Goal: Book appointment/travel/reservation

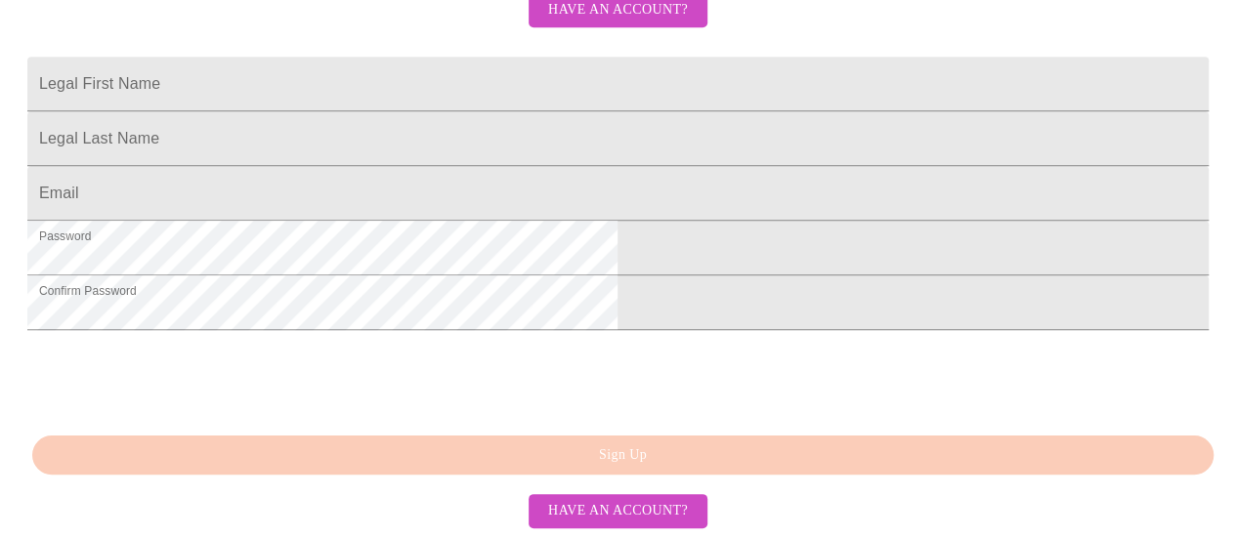
scroll to position [621, 0]
click at [637, 511] on span "Have an account?" at bounding box center [618, 511] width 140 height 24
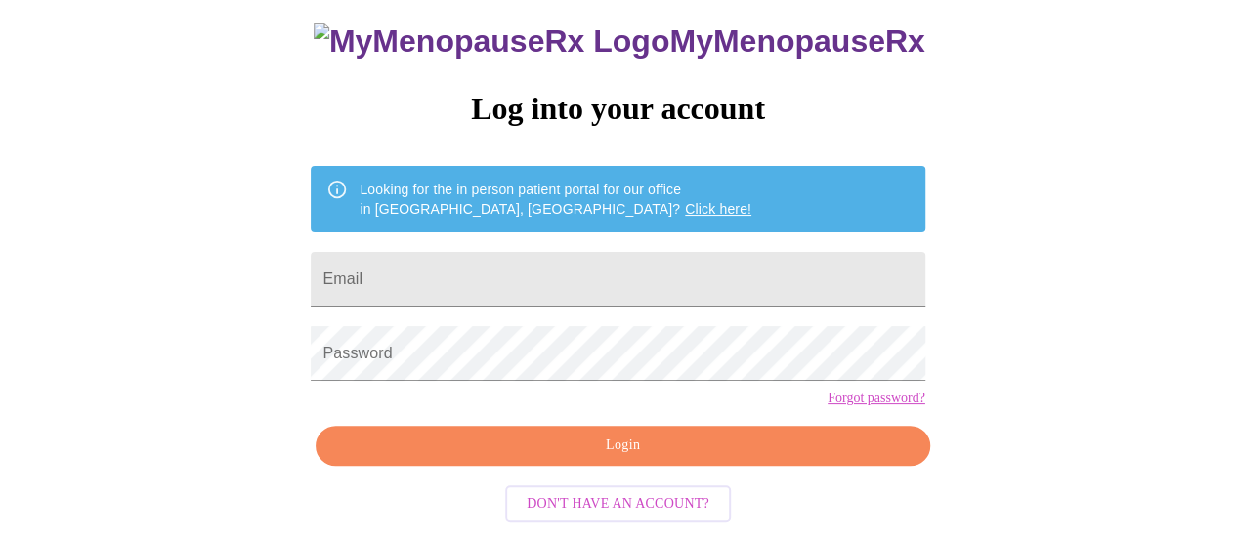
scroll to position [149, 0]
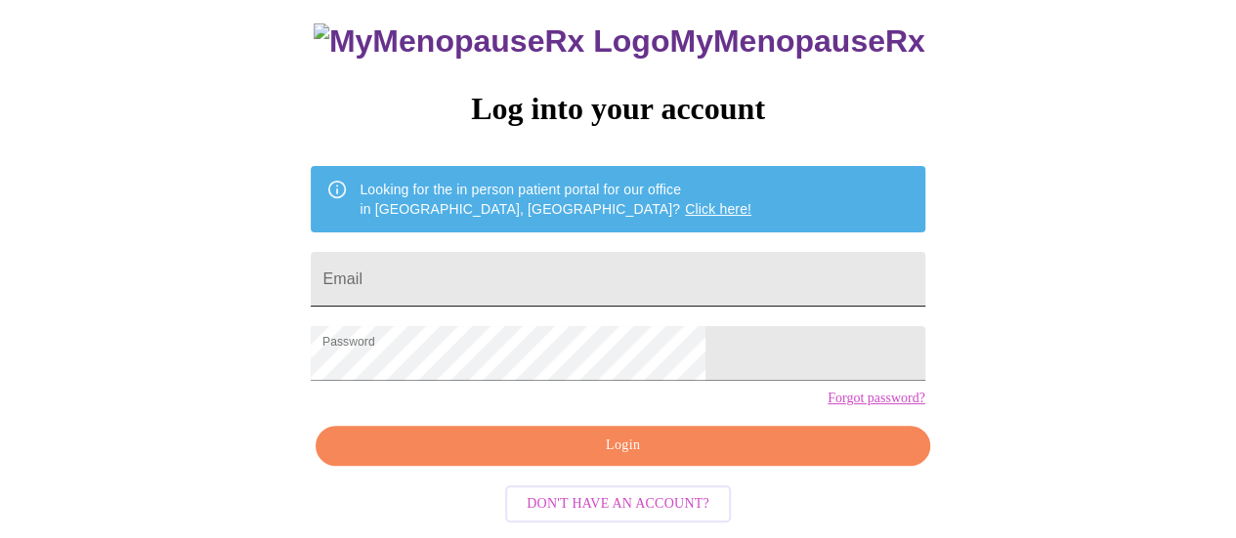
click at [475, 252] on input "Email" at bounding box center [618, 279] width 614 height 55
type input "[EMAIL_ADDRESS][DOMAIN_NAME]"
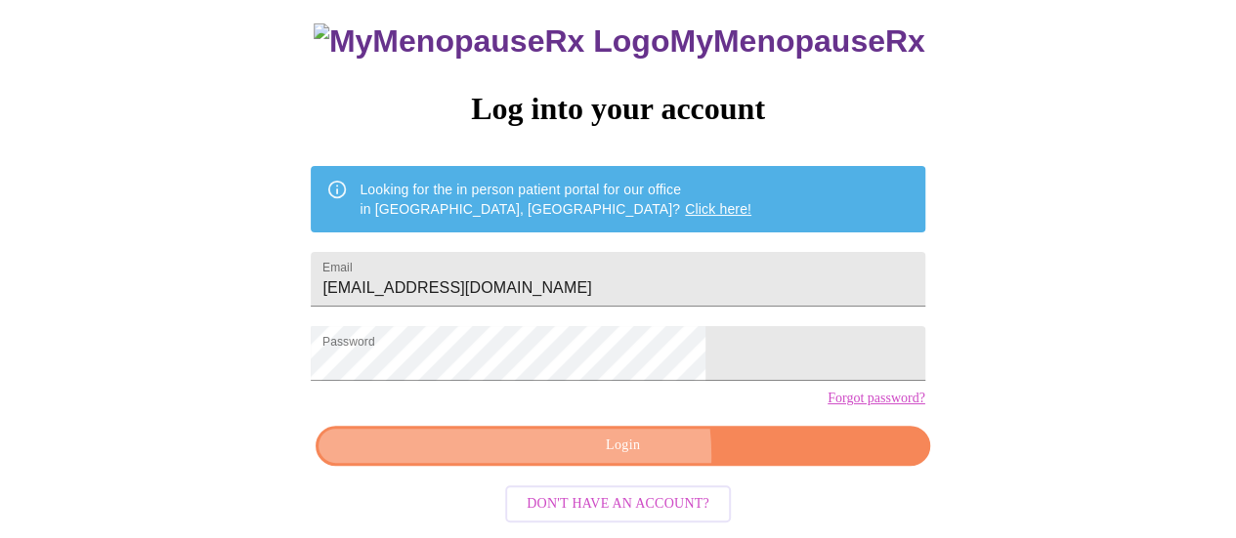
click at [572, 458] on span "Login" at bounding box center [622, 446] width 569 height 24
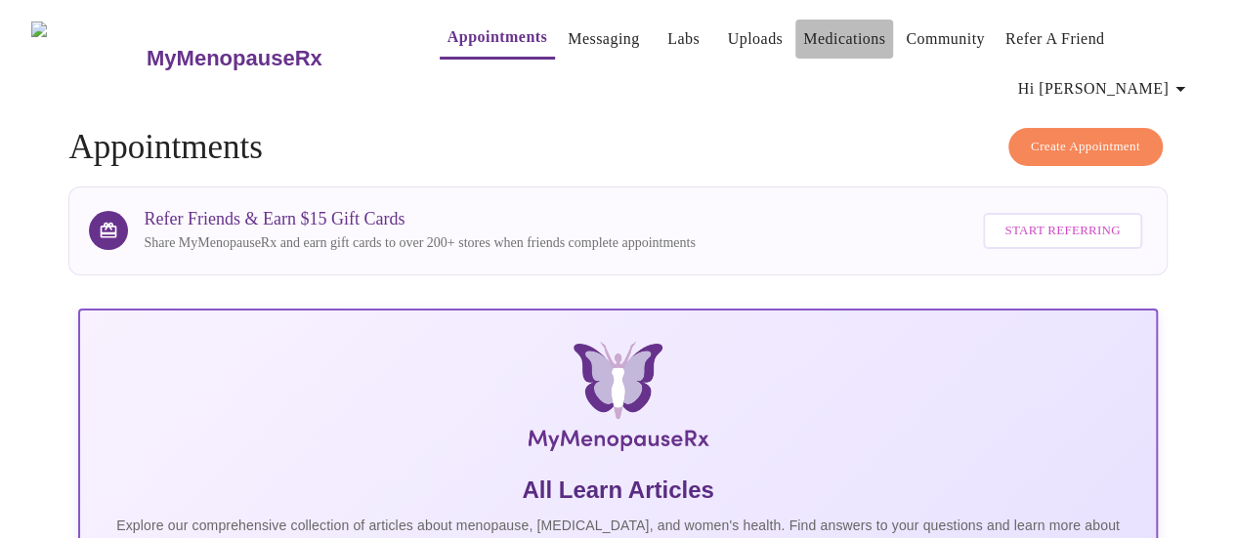
click at [809, 50] on link "Medications" at bounding box center [844, 38] width 82 height 27
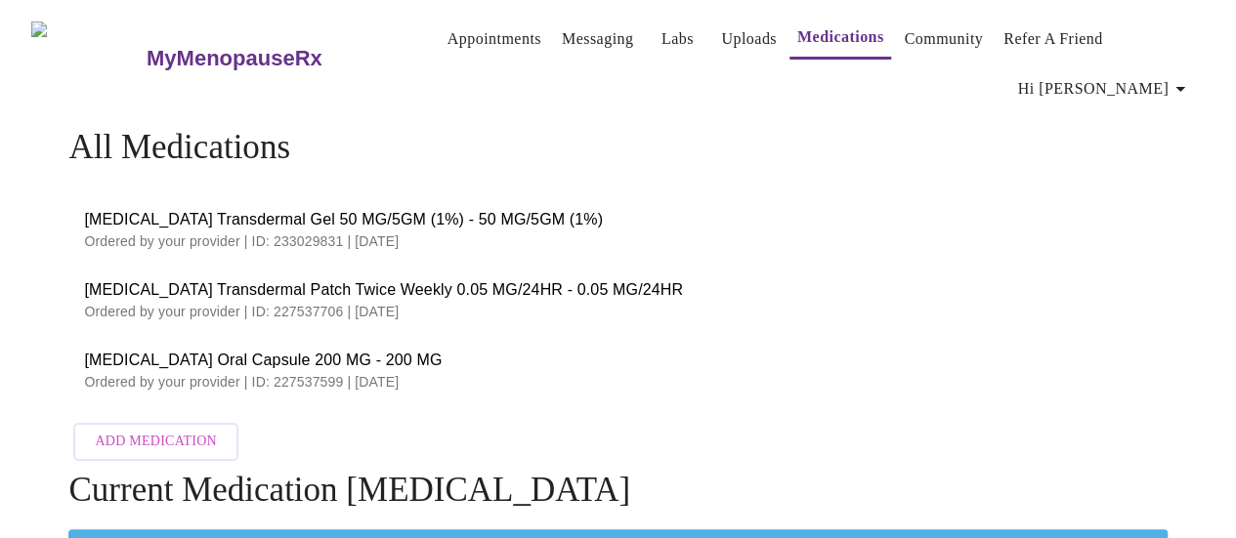
click at [562, 42] on link "Messaging" at bounding box center [597, 38] width 71 height 27
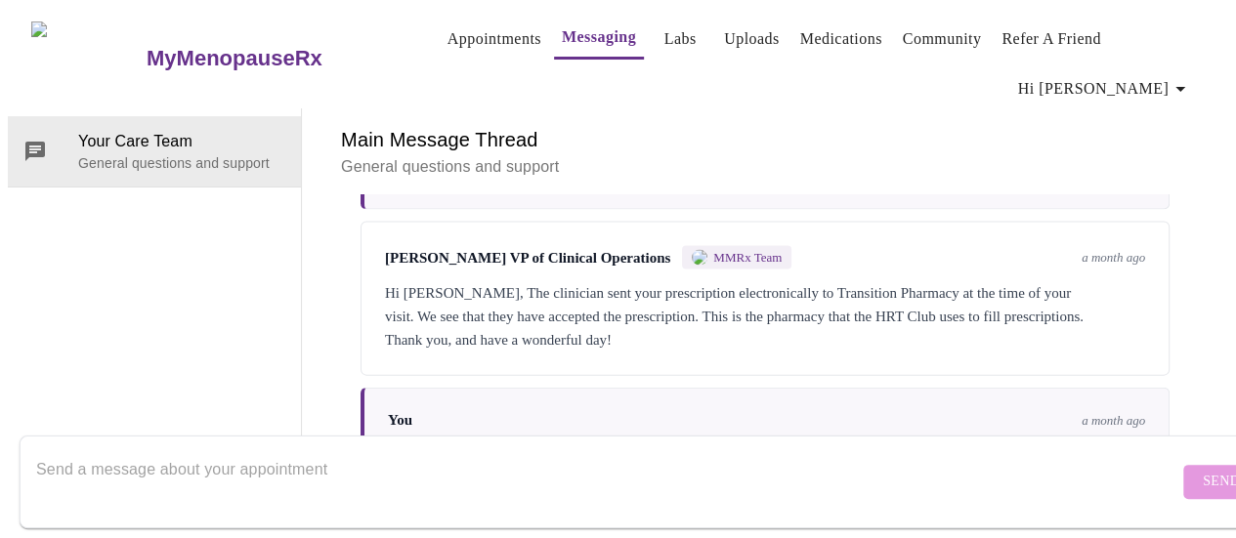
scroll to position [2200, 0]
click at [555, 450] on textarea "Send a message about your appointment" at bounding box center [607, 481] width 1142 height 63
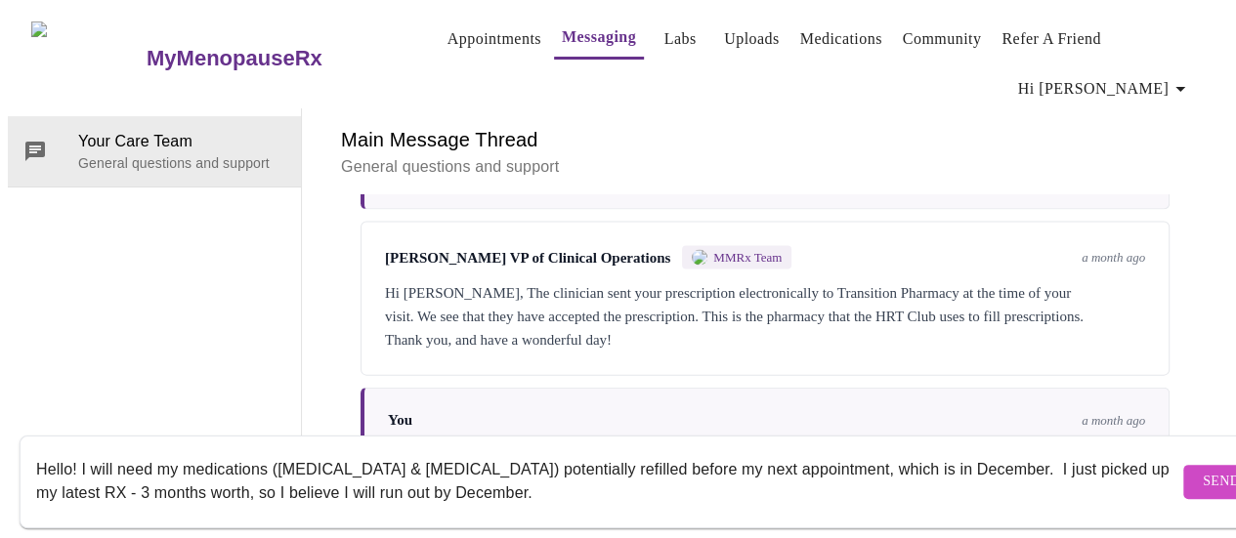
scroll to position [14, 0]
type textarea "Hello! I will need my medications ([MEDICAL_DATA] & [MEDICAL_DATA]) potentially…"
click at [1183, 465] on button "Send" at bounding box center [1221, 482] width 76 height 34
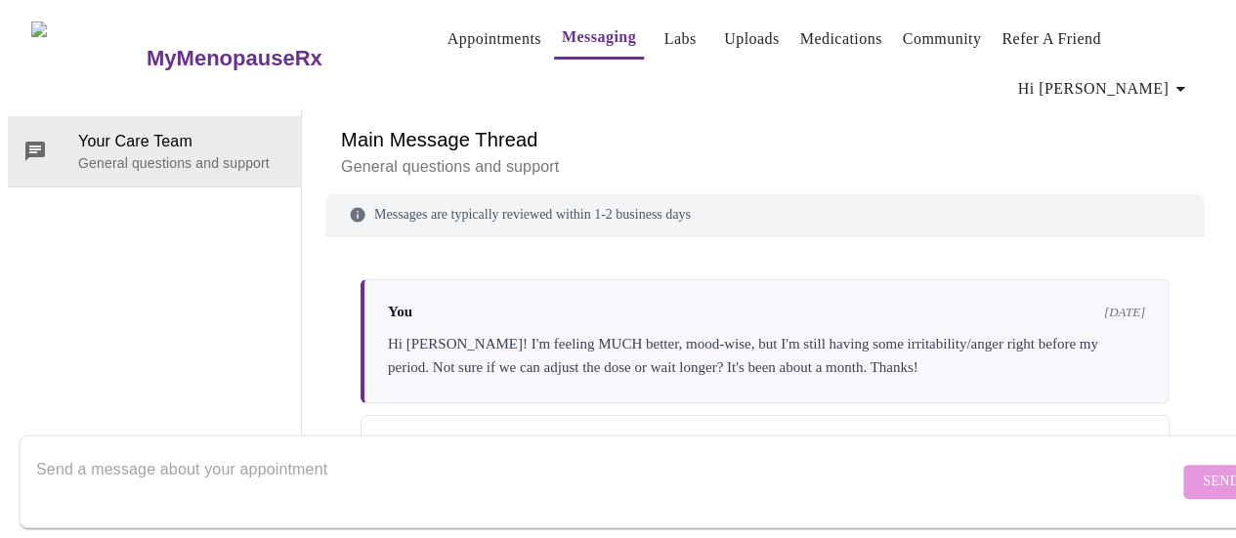
scroll to position [0, 0]
click at [485, 38] on link "Appointments" at bounding box center [494, 38] width 94 height 27
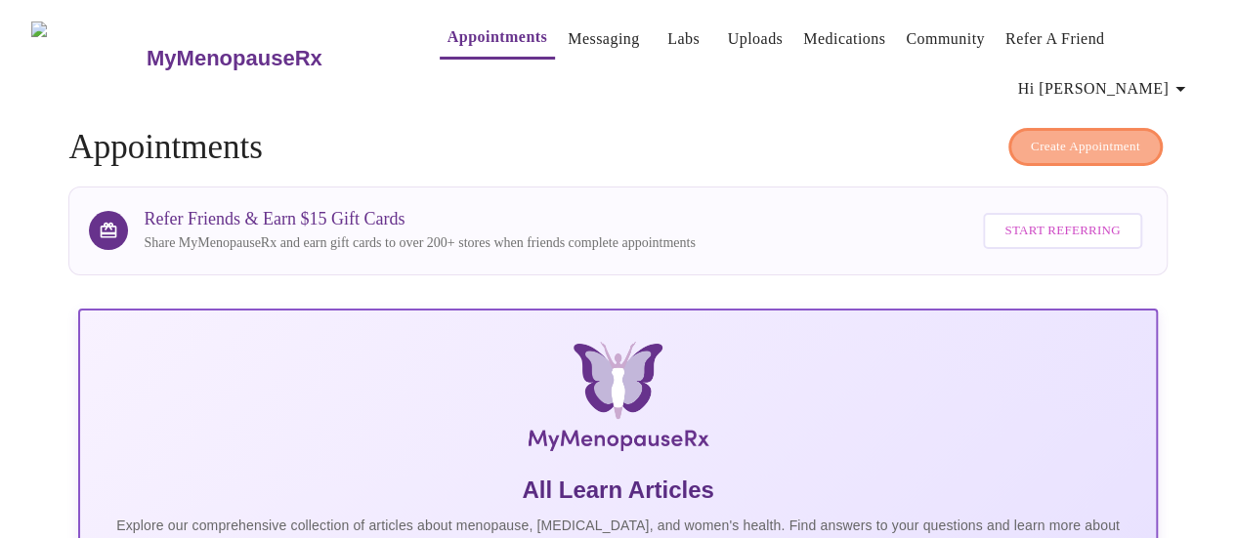
click at [1110, 136] on span "Create Appointment" at bounding box center [1085, 147] width 109 height 22
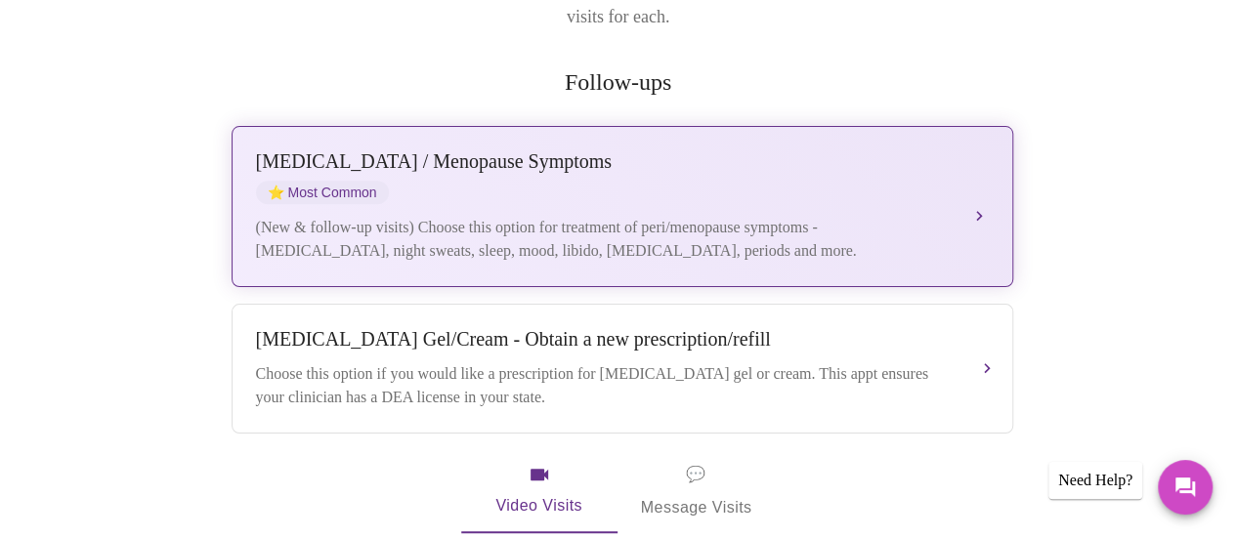
scroll to position [195, 0]
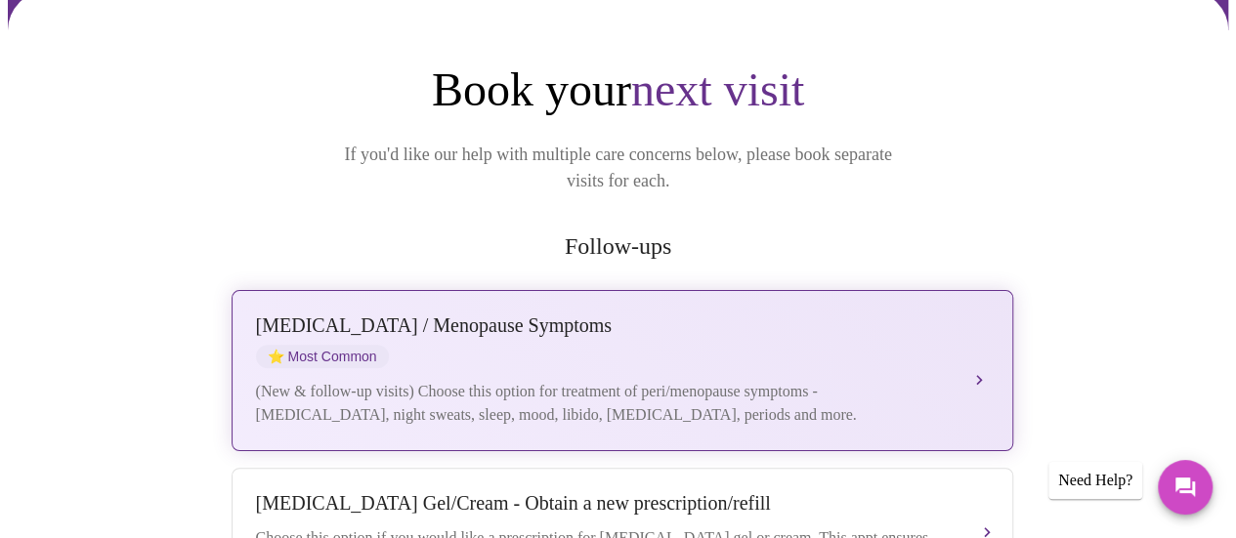
click at [524, 290] on button "[MEDICAL_DATA] / Menopause Symptoms ⭐ Most Common (New & follow-up visits) Choo…" at bounding box center [623, 370] width 782 height 161
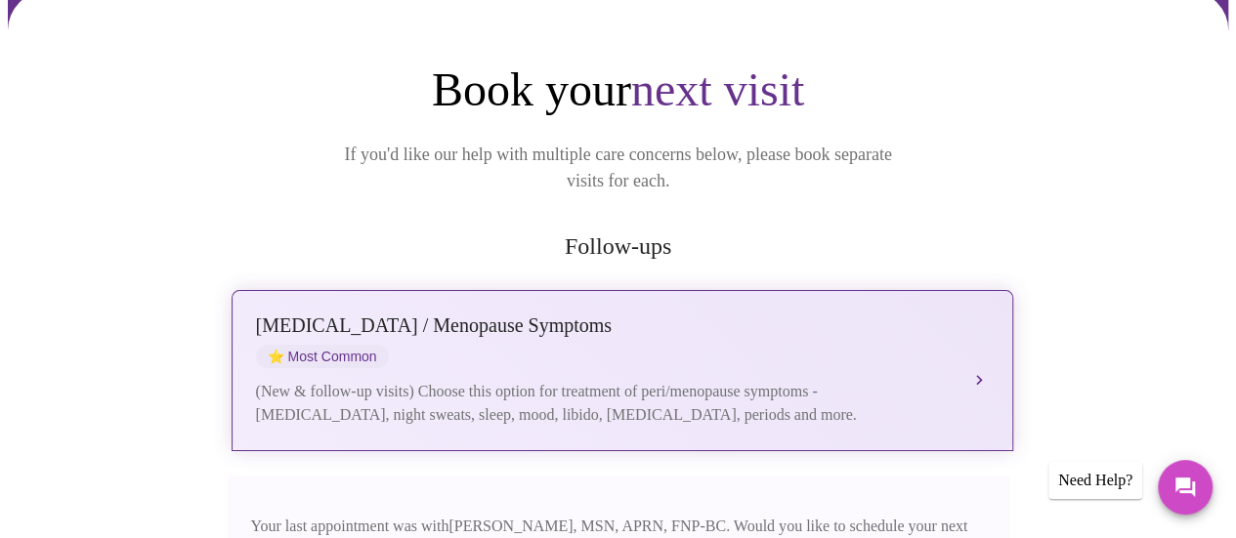
click at [971, 315] on div "[MEDICAL_DATA] / Menopause Symptoms ⭐ Most Common (New & follow-up visits) Choo…" at bounding box center [622, 371] width 733 height 112
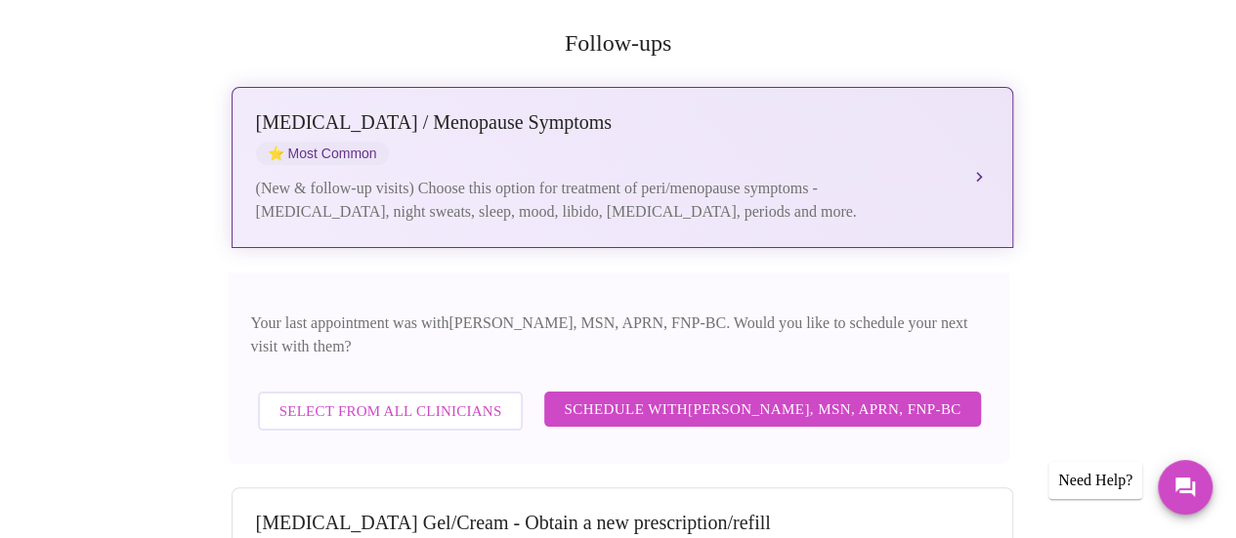
scroll to position [455, 0]
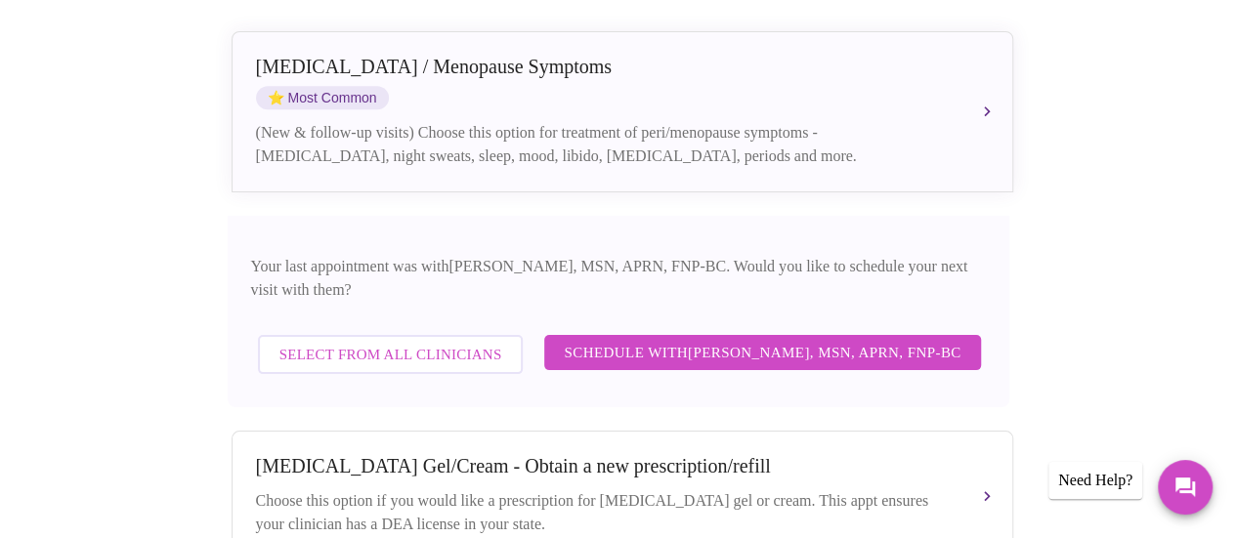
click at [454, 342] on span "Select from All Clinicians" at bounding box center [390, 354] width 223 height 25
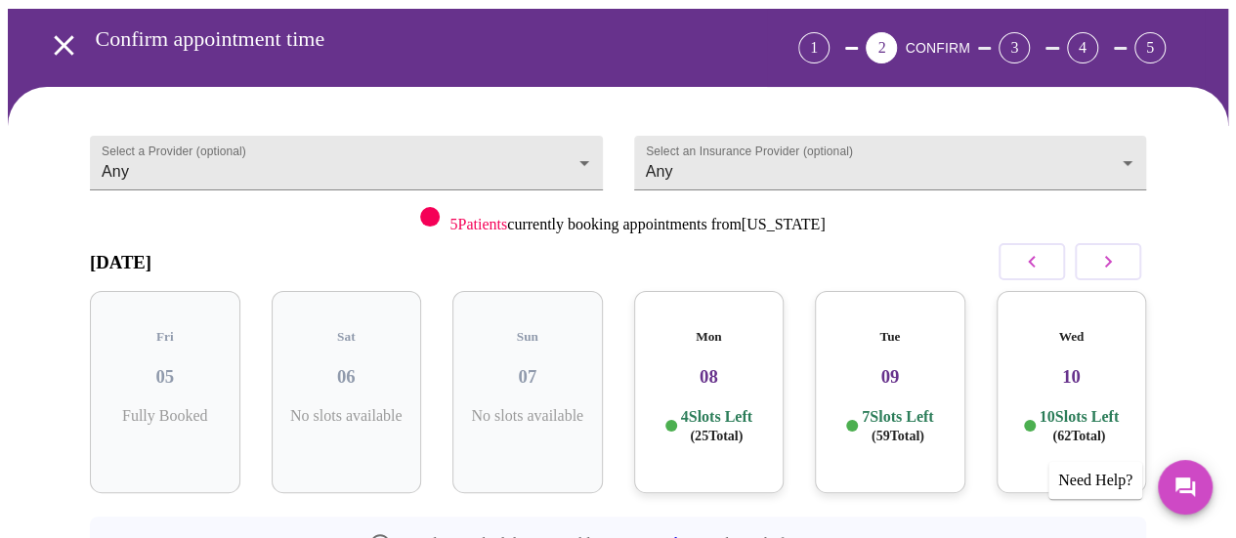
scroll to position [99, 0]
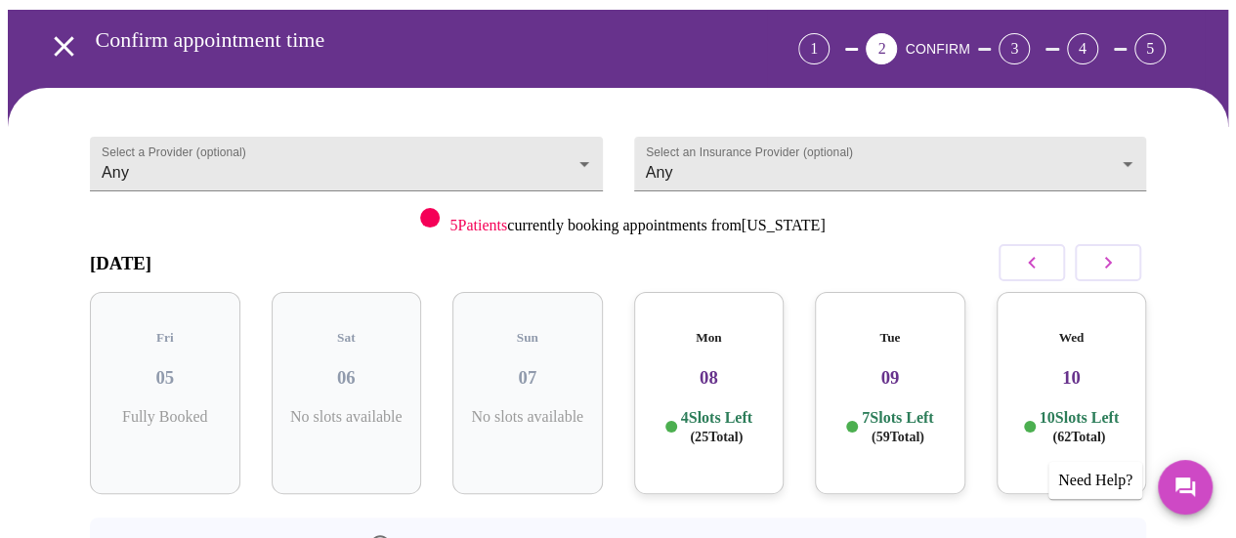
click at [1107, 251] on icon "button" at bounding box center [1107, 262] width 23 height 23
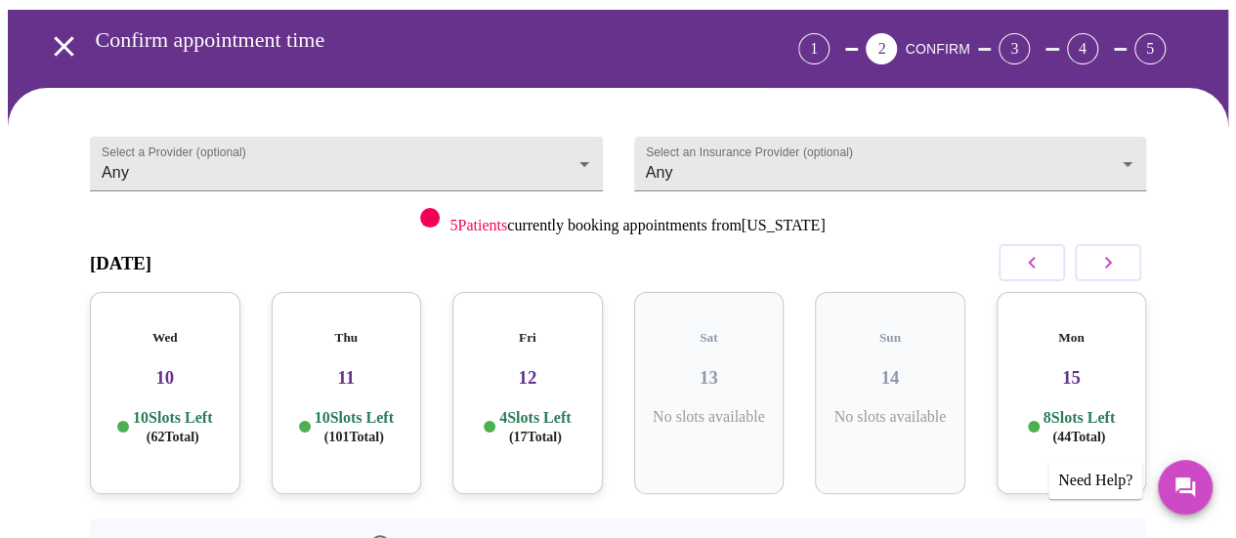
click at [1116, 251] on icon "button" at bounding box center [1107, 262] width 23 height 23
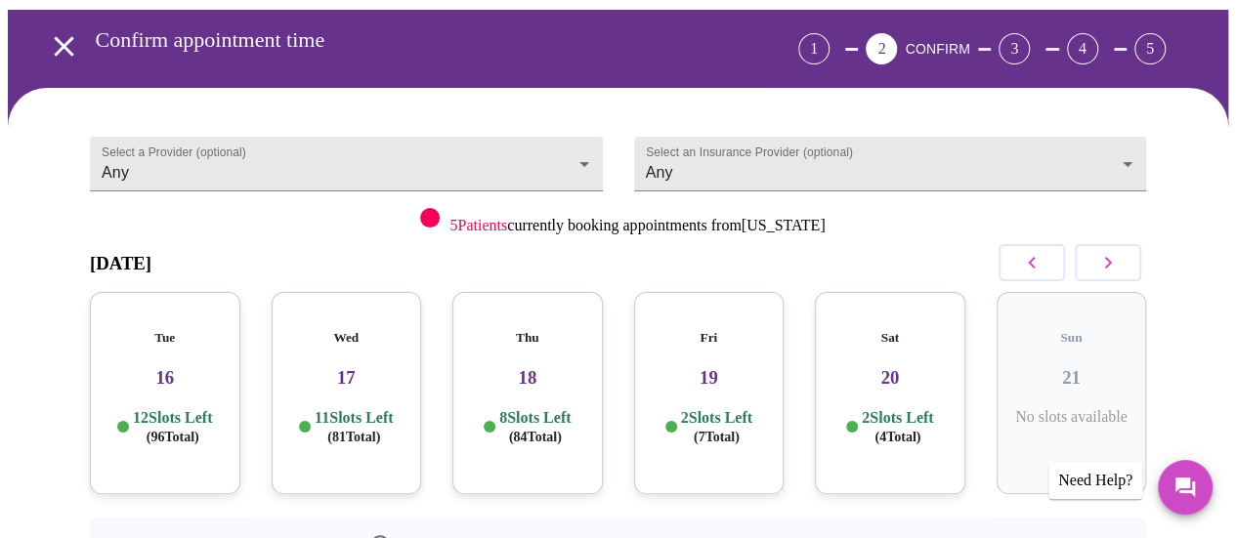
click at [1112, 257] on icon "button" at bounding box center [1108, 263] width 7 height 12
click at [1095, 367] on h3 "27" at bounding box center [1071, 377] width 119 height 21
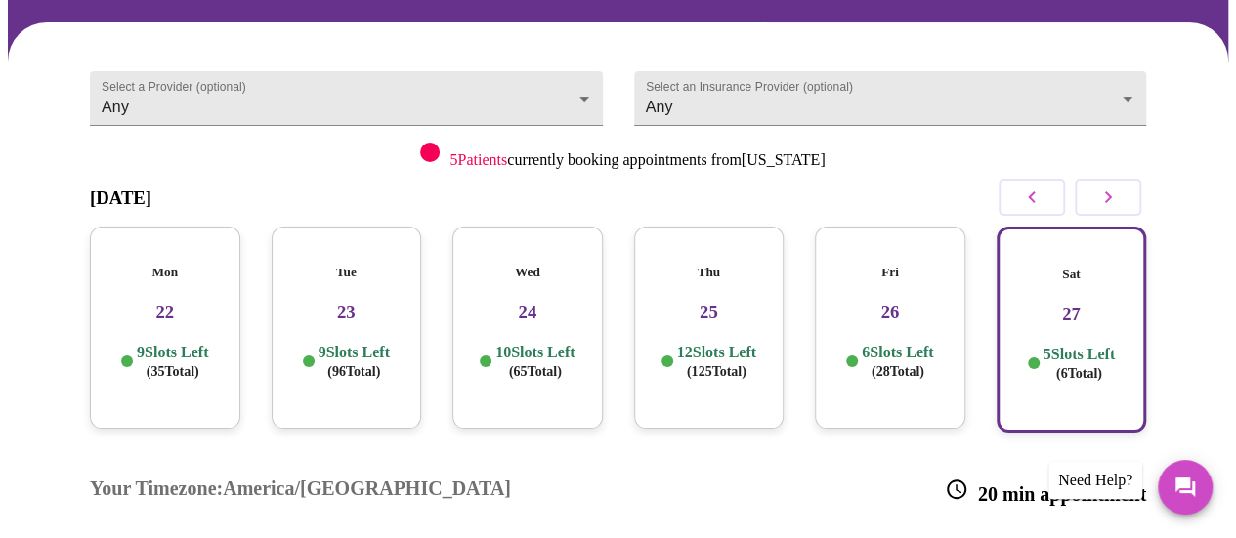
scroll to position [164, 0]
click at [766, 279] on div "Thu 25 12 Slots Left ( 125 Total)" at bounding box center [709, 328] width 150 height 202
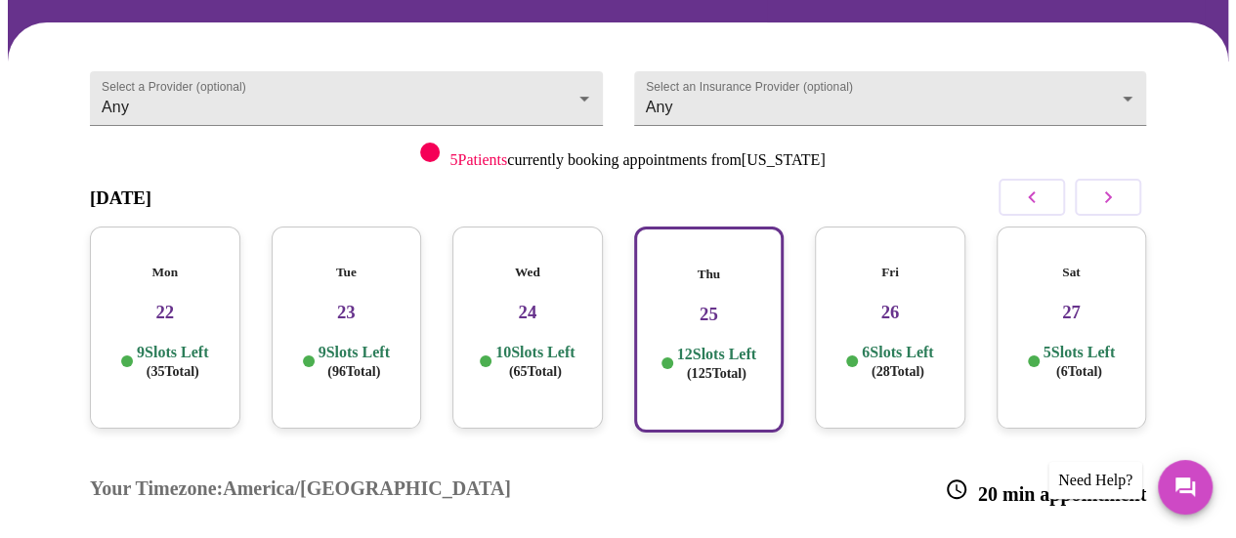
click at [898, 281] on div "Fri 26 6 Slots Left ( 28 Total)" at bounding box center [890, 328] width 150 height 202
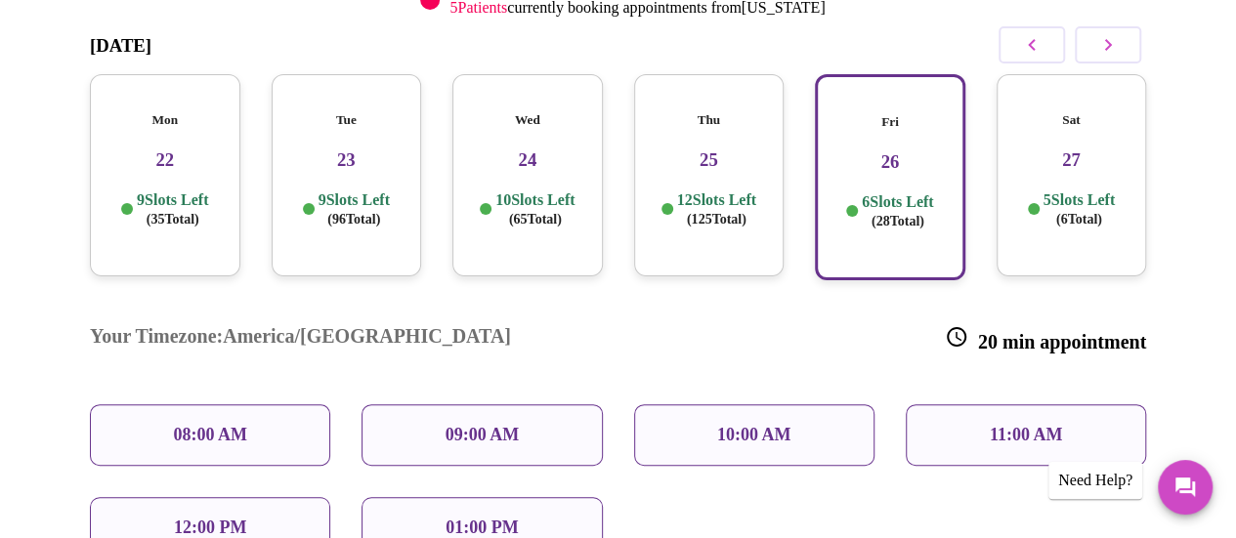
scroll to position [360, 0]
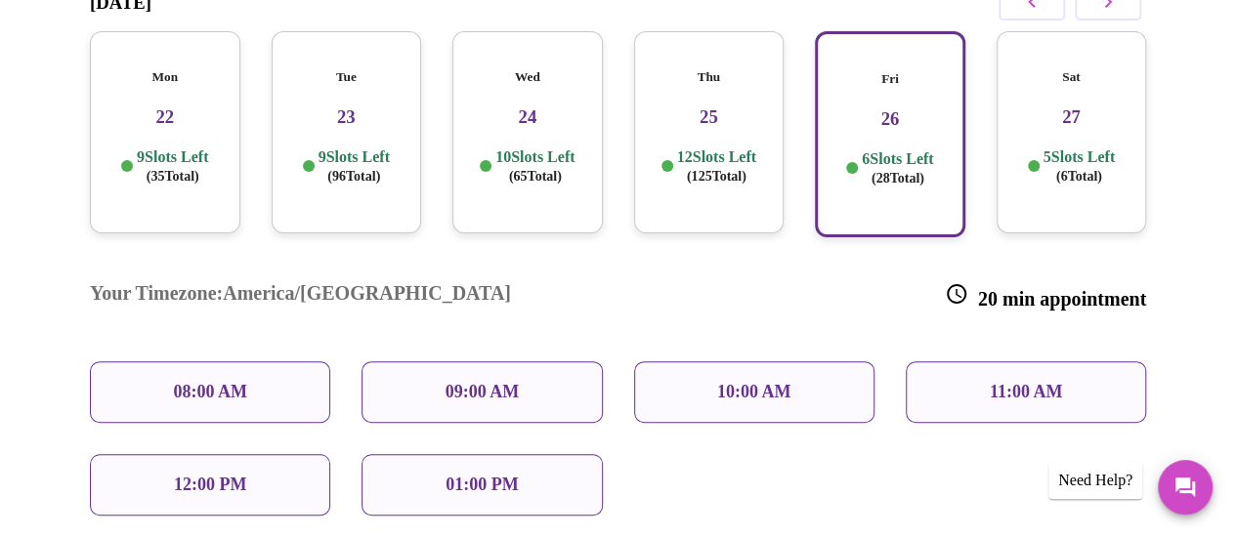
click at [1033, 382] on p "11:00 AM" at bounding box center [1026, 392] width 73 height 21
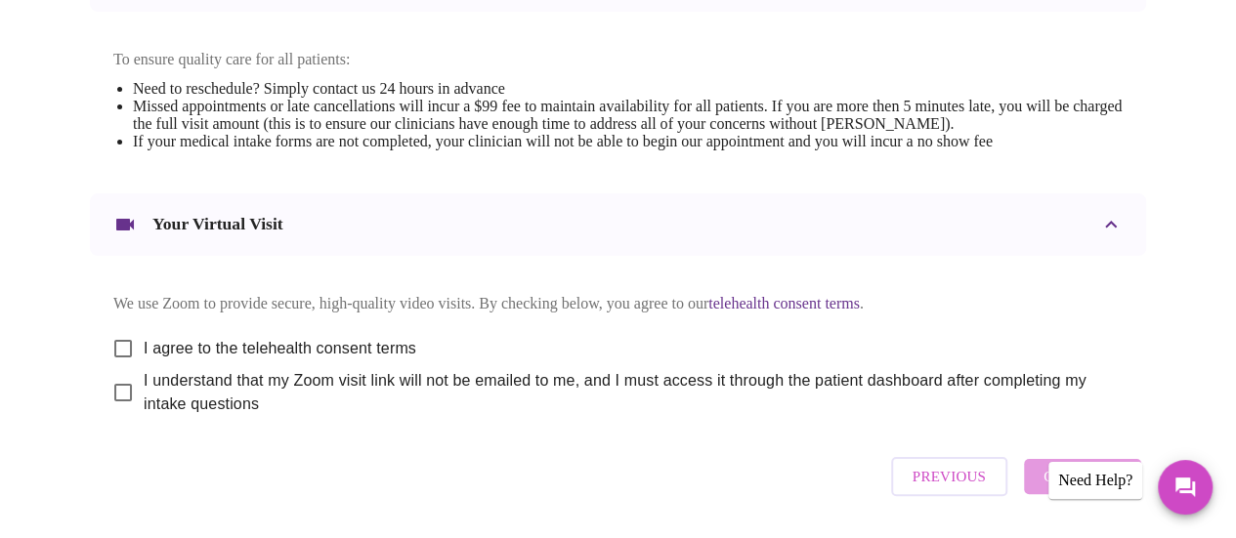
scroll to position [846, 0]
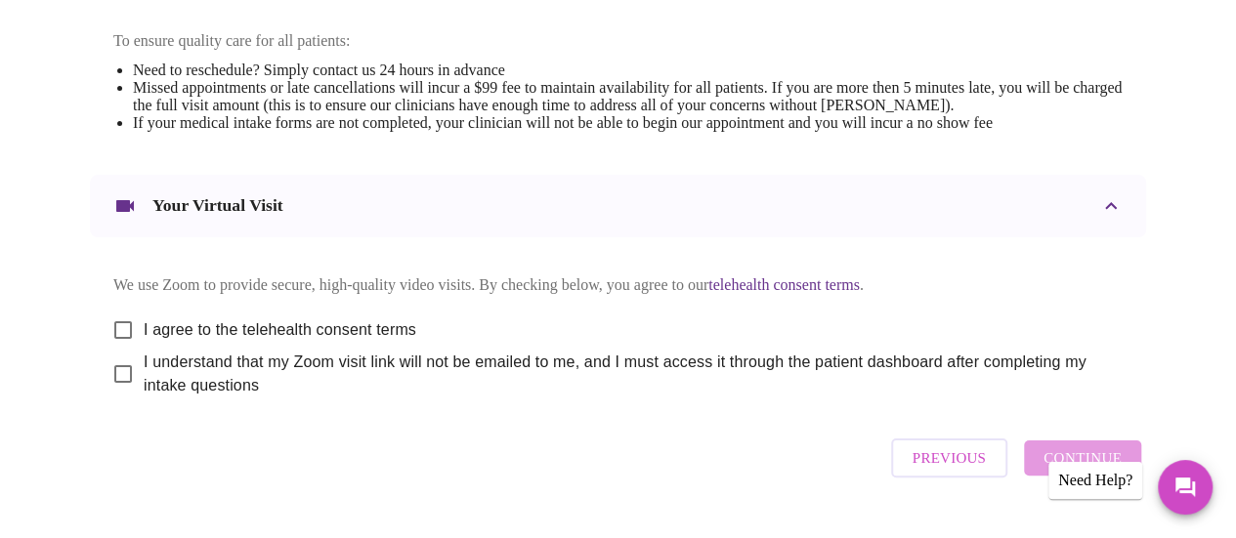
click at [106, 314] on input "I agree to the telehealth consent terms" at bounding box center [123, 330] width 41 height 41
checkbox input "true"
click at [113, 366] on input "I understand that my Zoom visit link will not be emailed to me, and I must acce…" at bounding box center [123, 374] width 41 height 41
checkbox input "true"
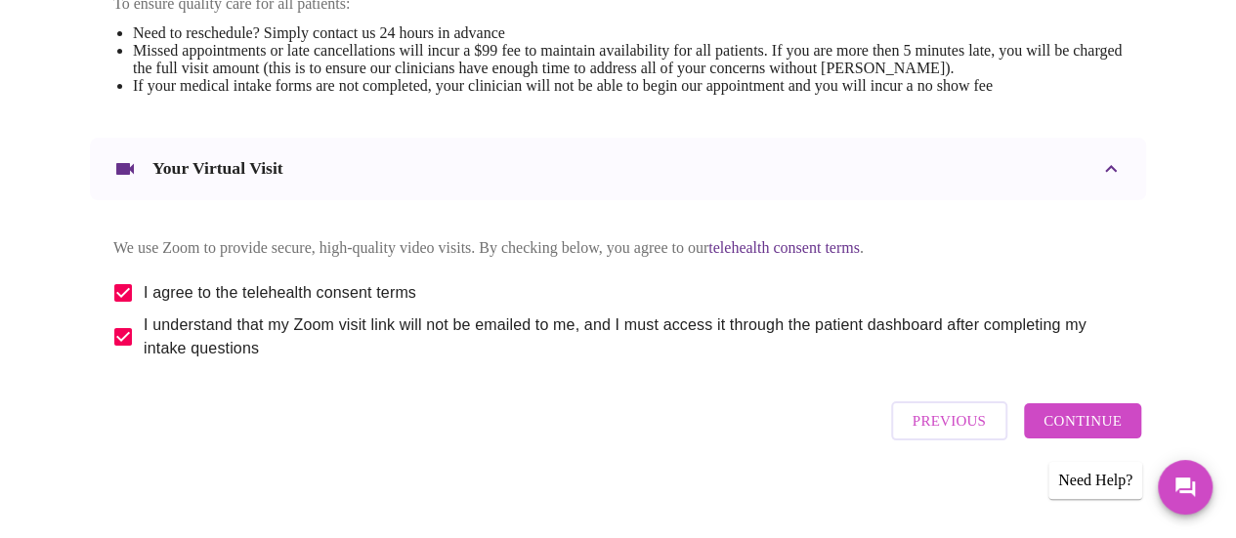
click at [1116, 419] on span "Continue" at bounding box center [1082, 420] width 78 height 25
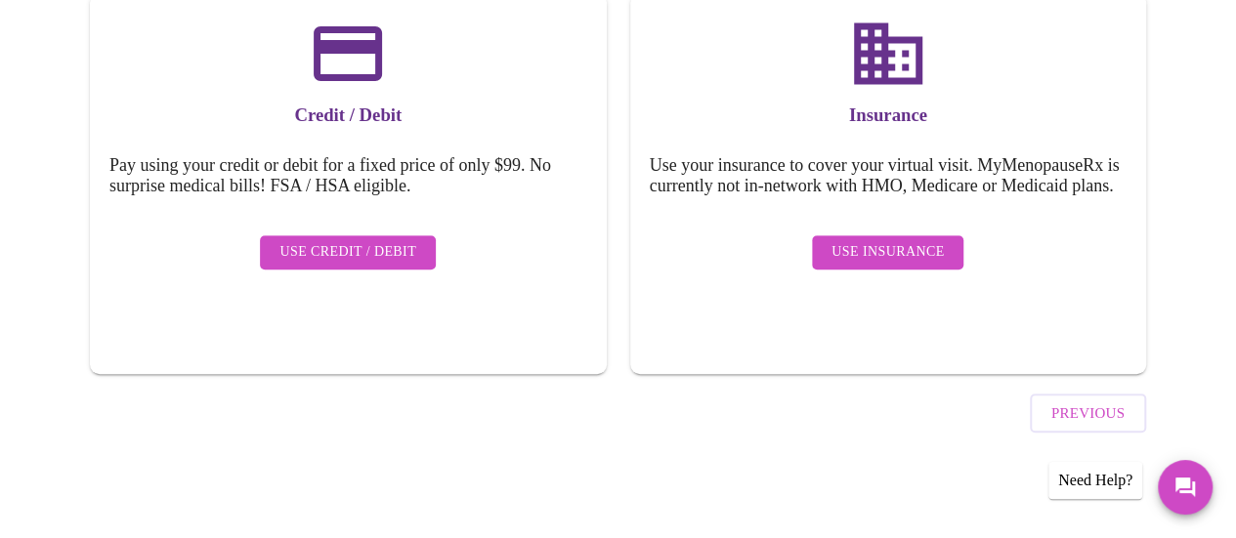
scroll to position [293, 0]
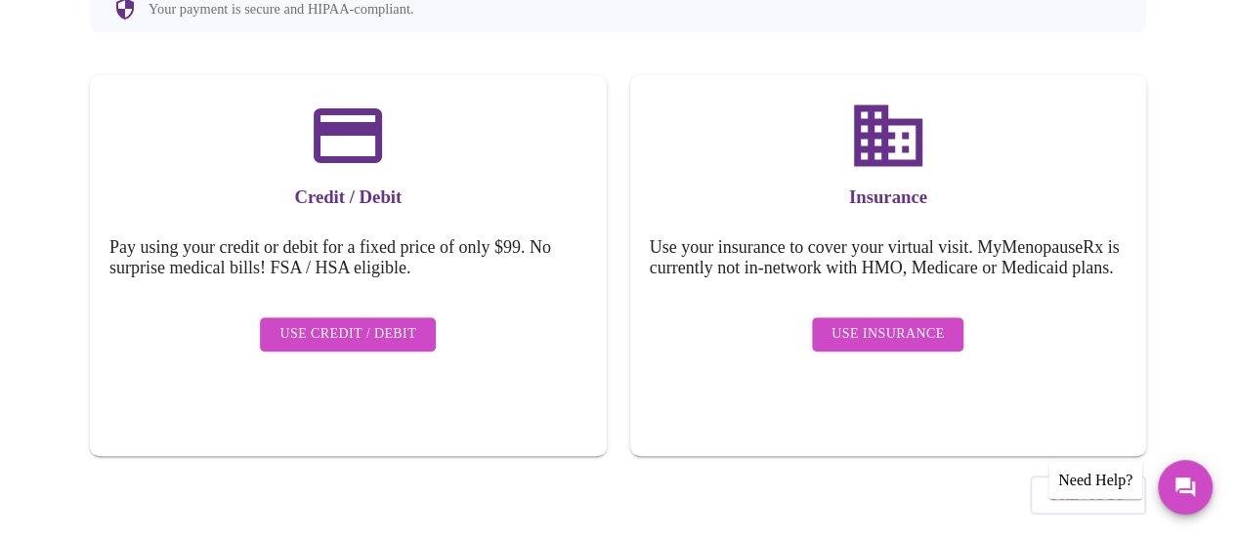
click at [899, 317] on button "Use Insurance" at bounding box center [887, 334] width 151 height 34
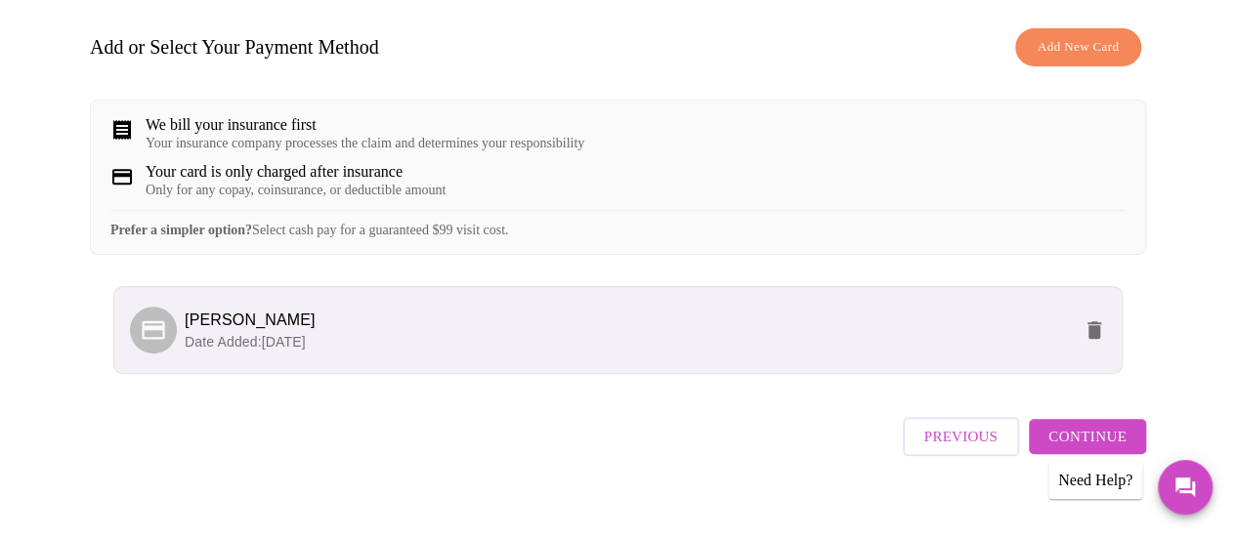
scroll to position [309, 0]
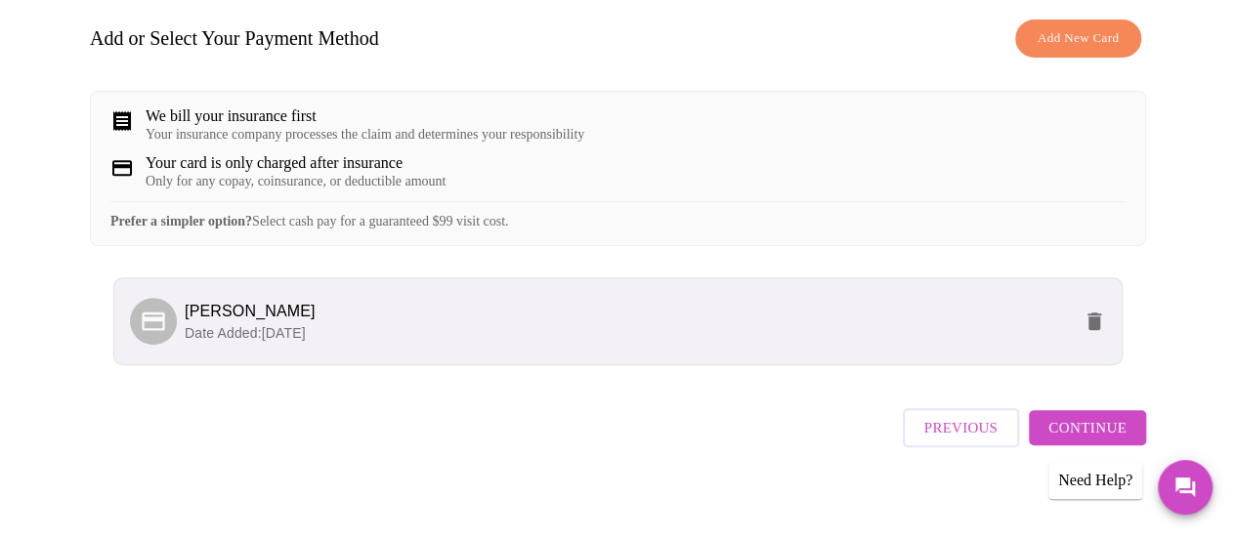
click at [1126, 415] on span "Continue" at bounding box center [1087, 427] width 78 height 25
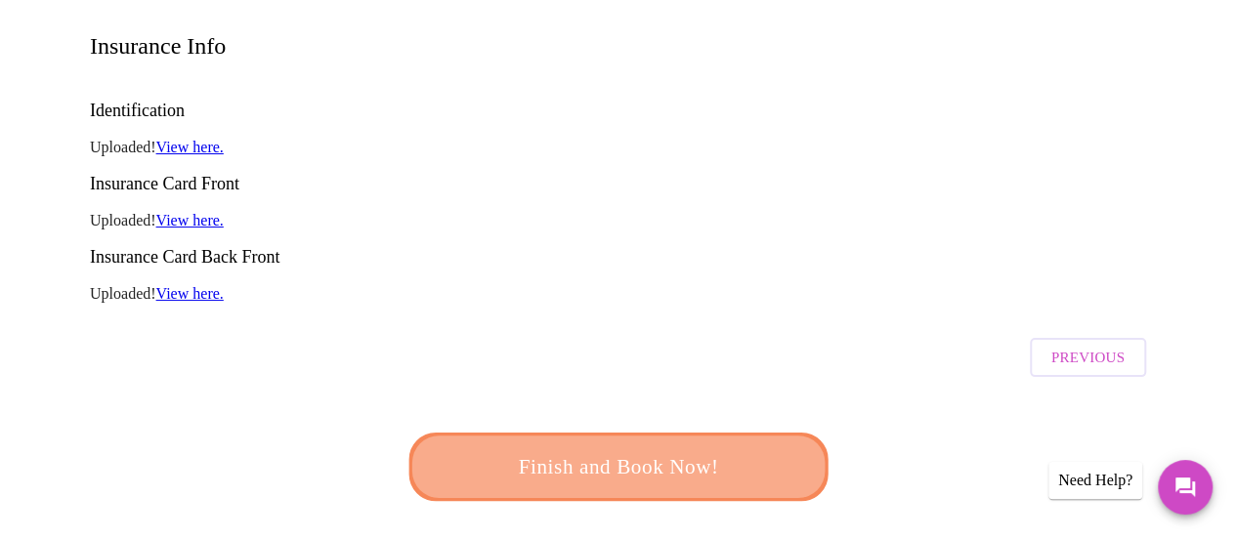
click at [713, 433] on button "Finish and Book Now!" at bounding box center [617, 467] width 421 height 68
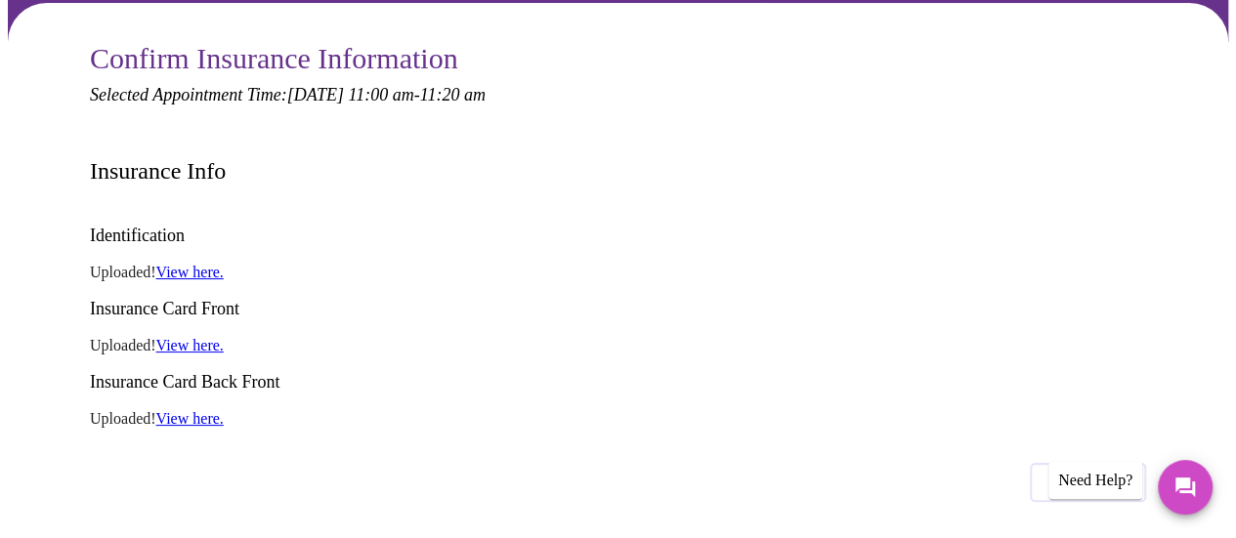
scroll to position [178, 0]
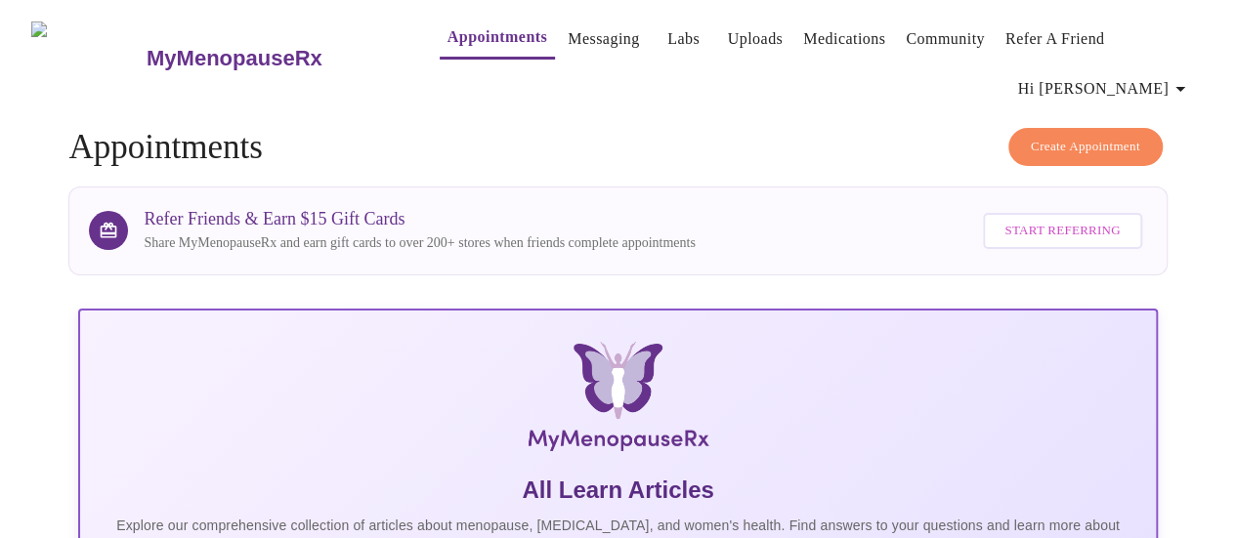
click at [1180, 77] on icon "button" at bounding box center [1179, 88] width 23 height 23
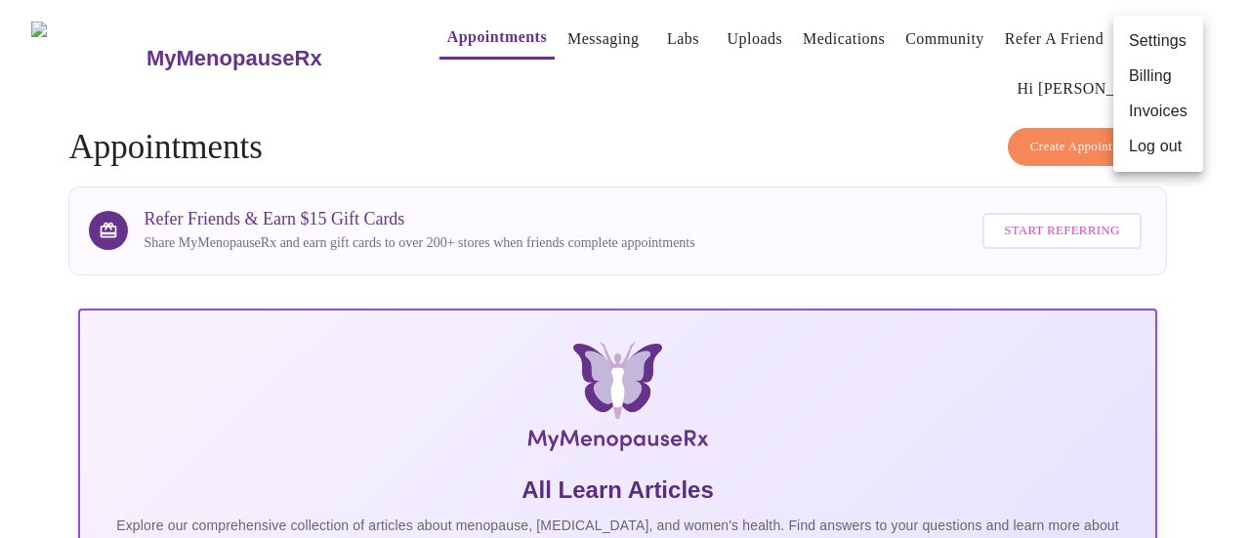
click at [1159, 150] on li "Log out" at bounding box center [1159, 146] width 90 height 35
